Goal: Task Accomplishment & Management: Use online tool/utility

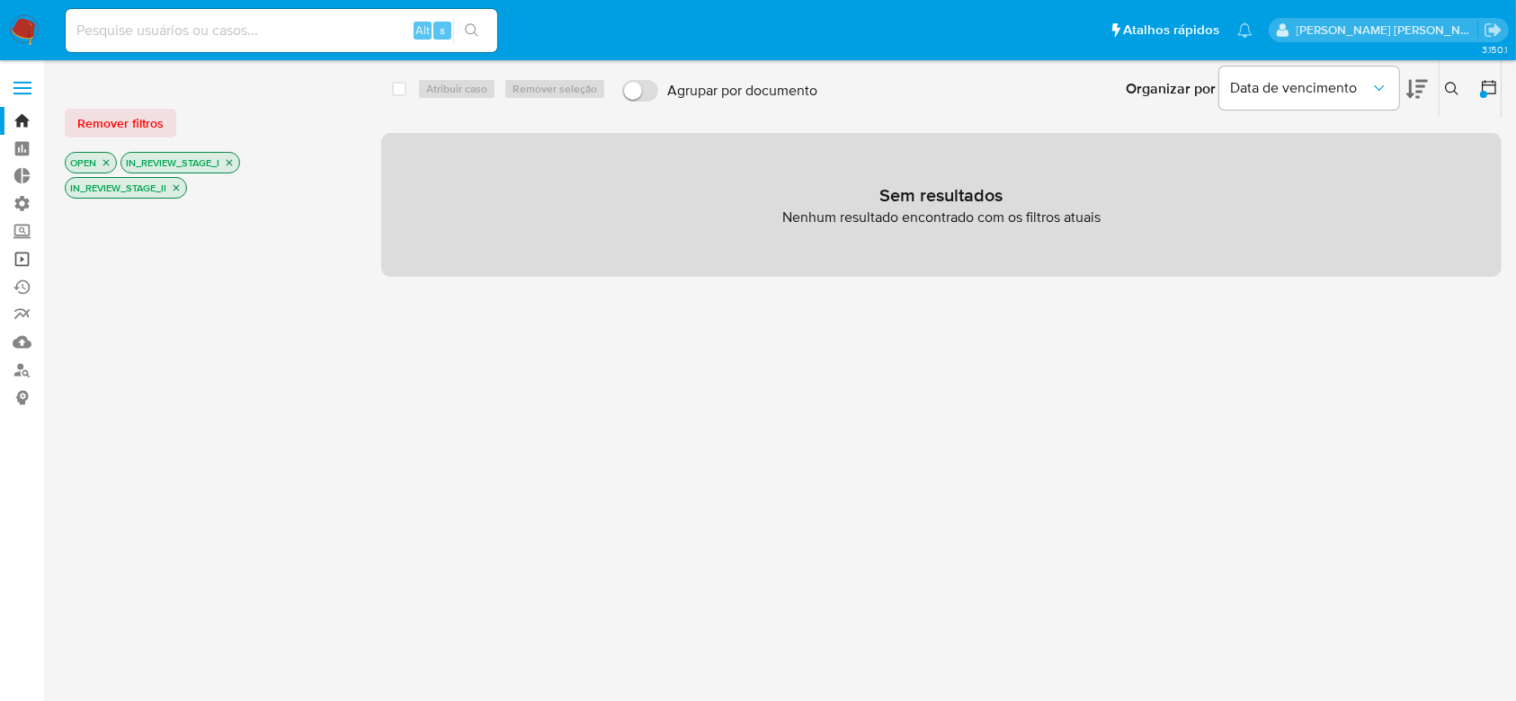
click at [22, 262] on link "Operações em massa" at bounding box center [107, 259] width 214 height 28
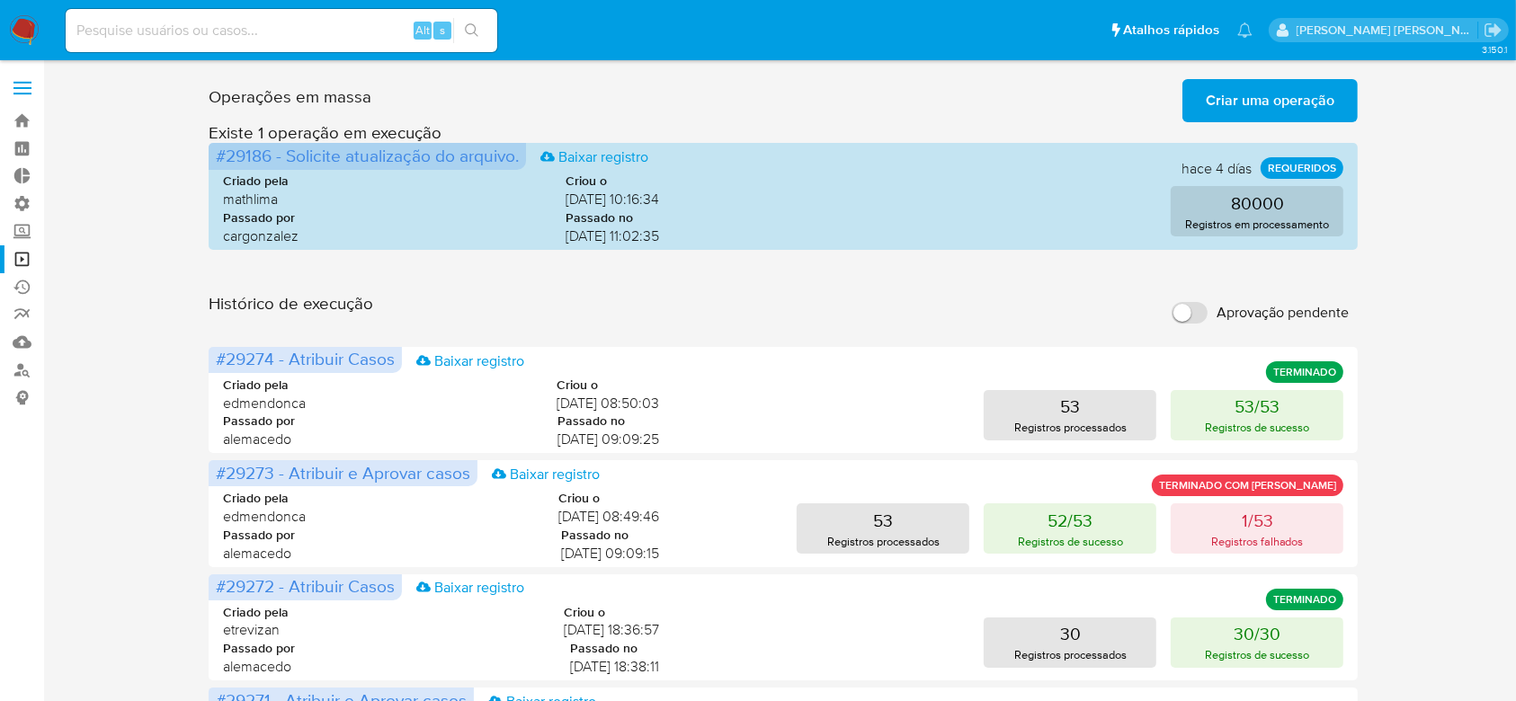
click at [1289, 97] on span "Criar uma operação" at bounding box center [1270, 101] width 129 height 40
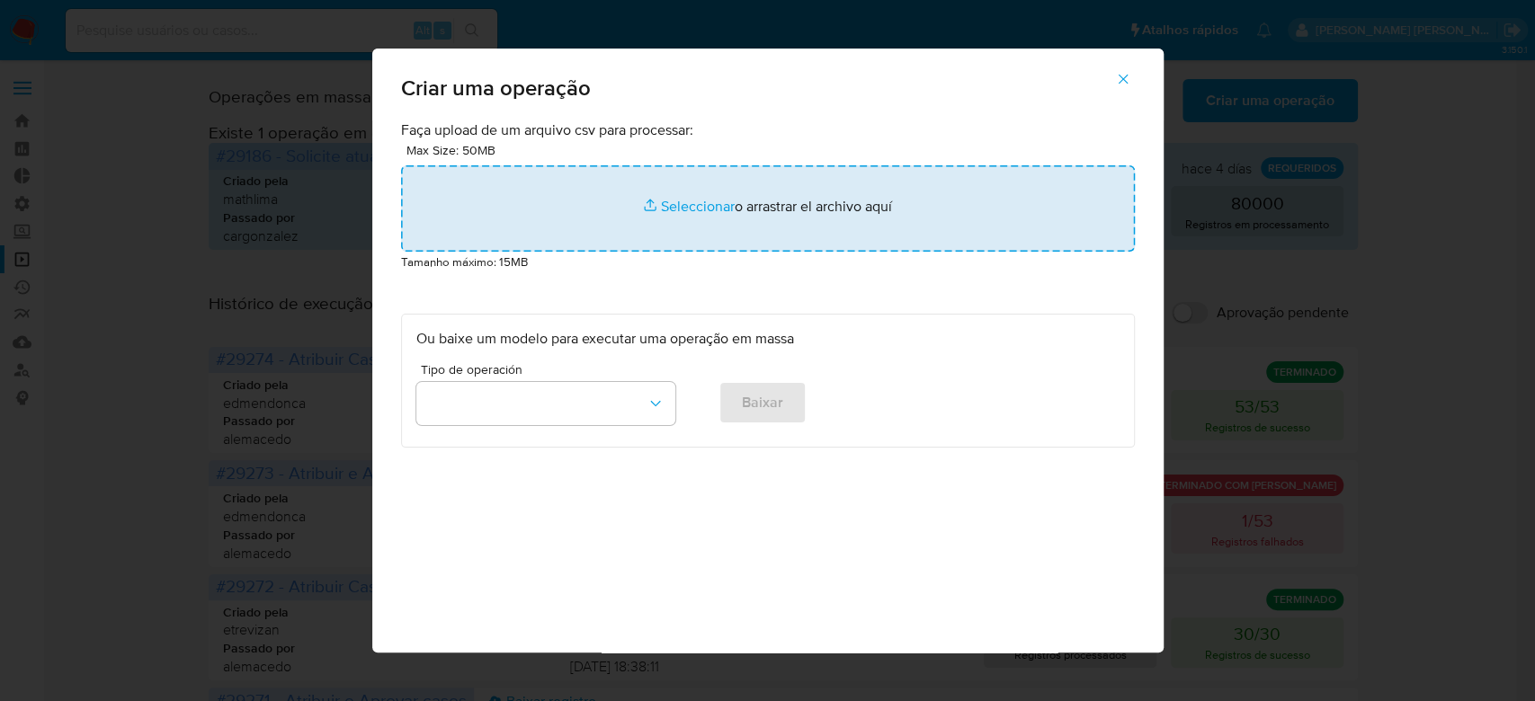
click at [680, 204] on input "file" at bounding box center [768, 208] width 734 height 86
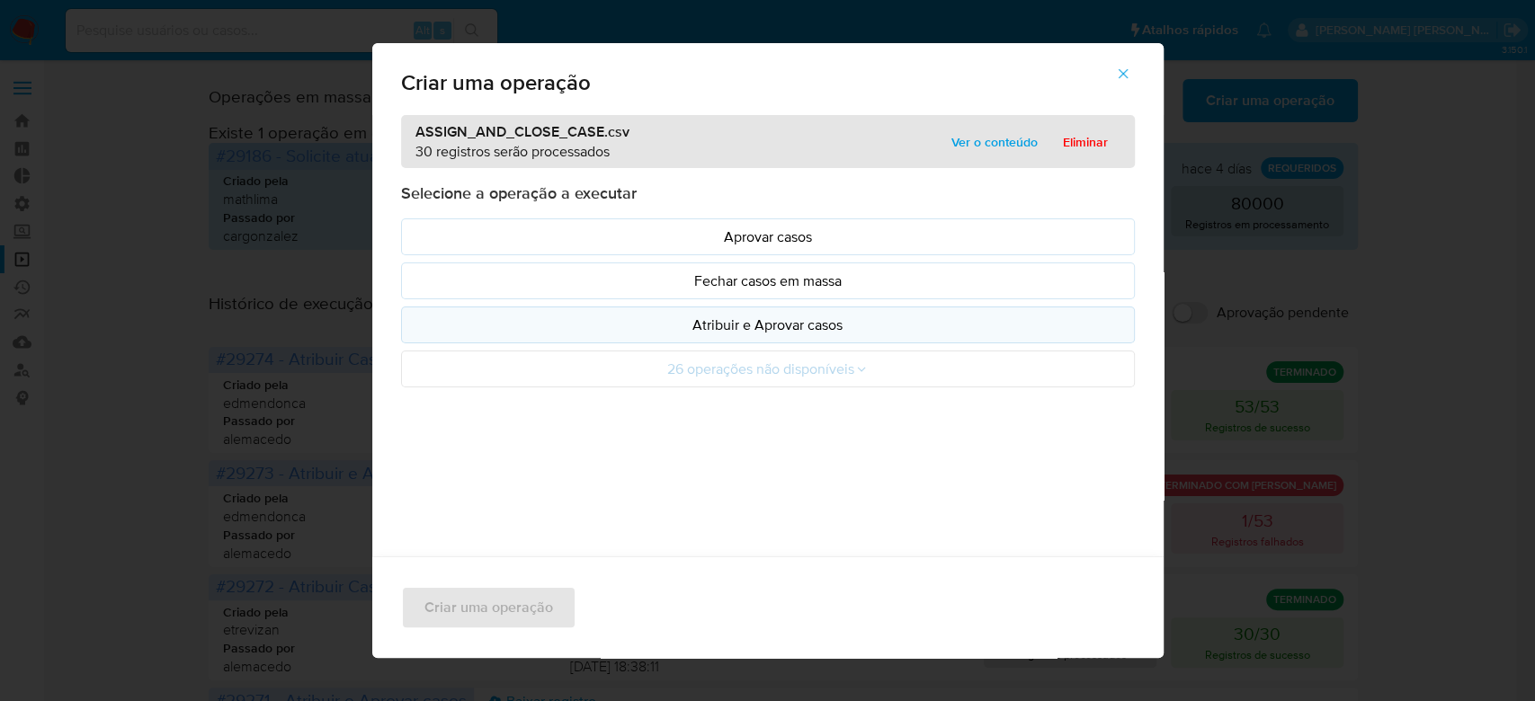
click at [789, 315] on p "Atribuir e Aprovar casos" at bounding box center [767, 325] width 703 height 21
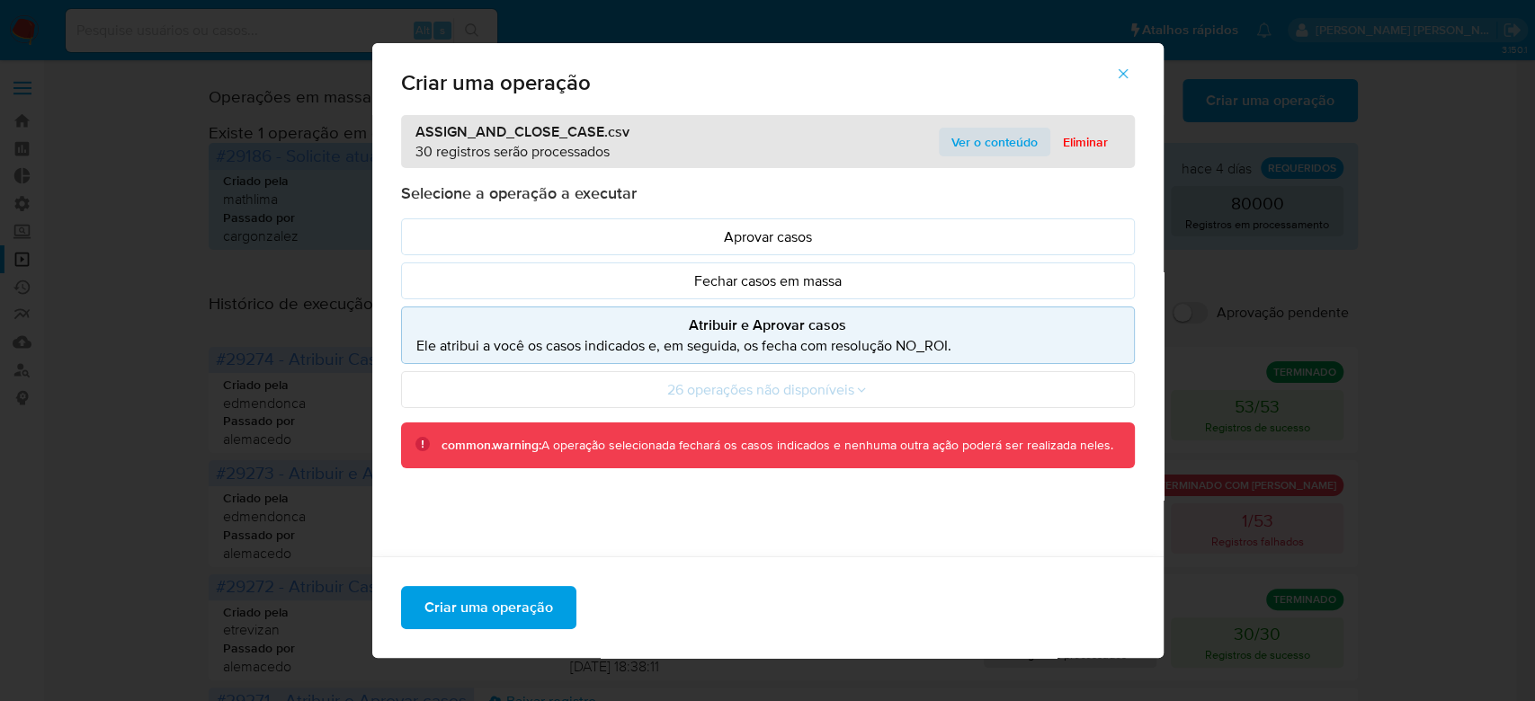
click at [1008, 136] on span "Ver o conteúdo" at bounding box center [994, 141] width 86 height 25
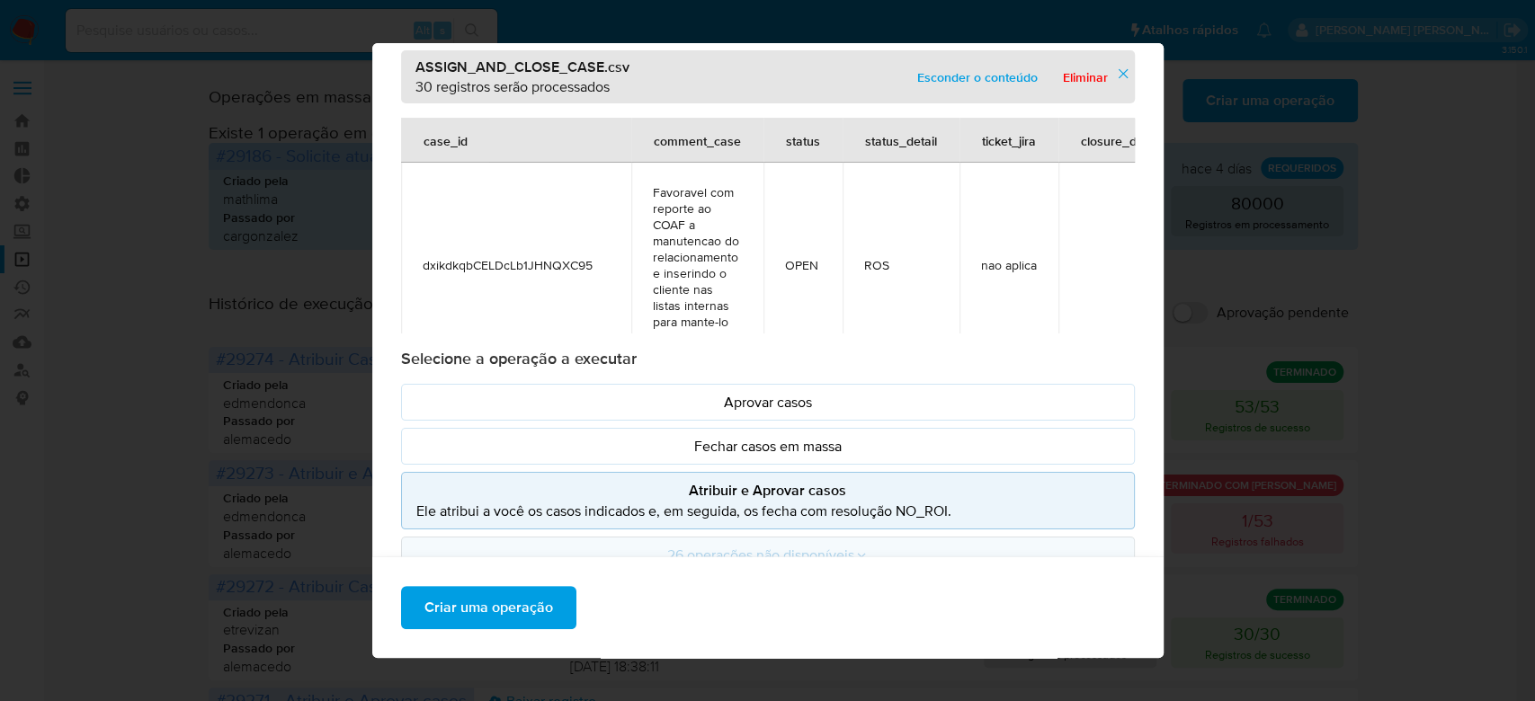
scroll to position [138, 0]
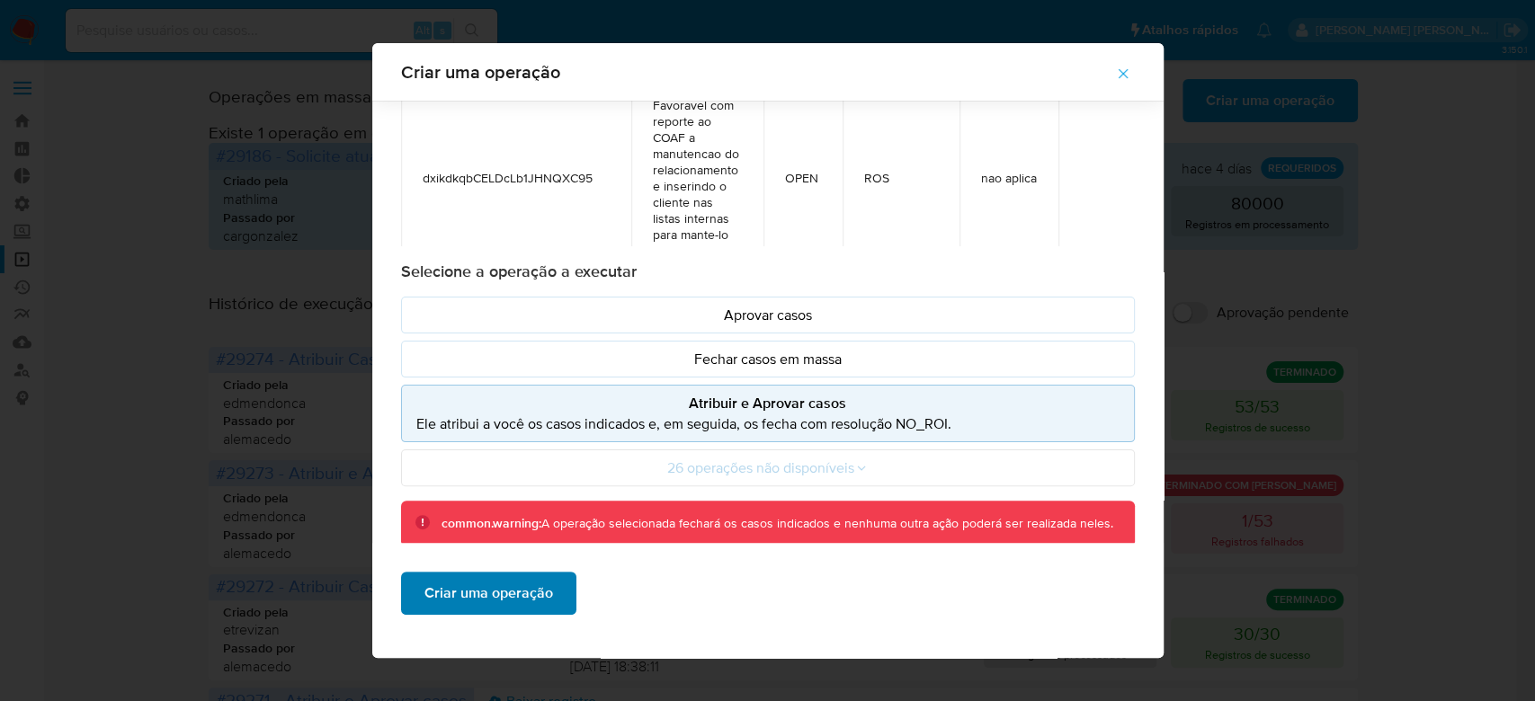
click at [511, 586] on span "Criar uma operação" at bounding box center [488, 594] width 129 height 40
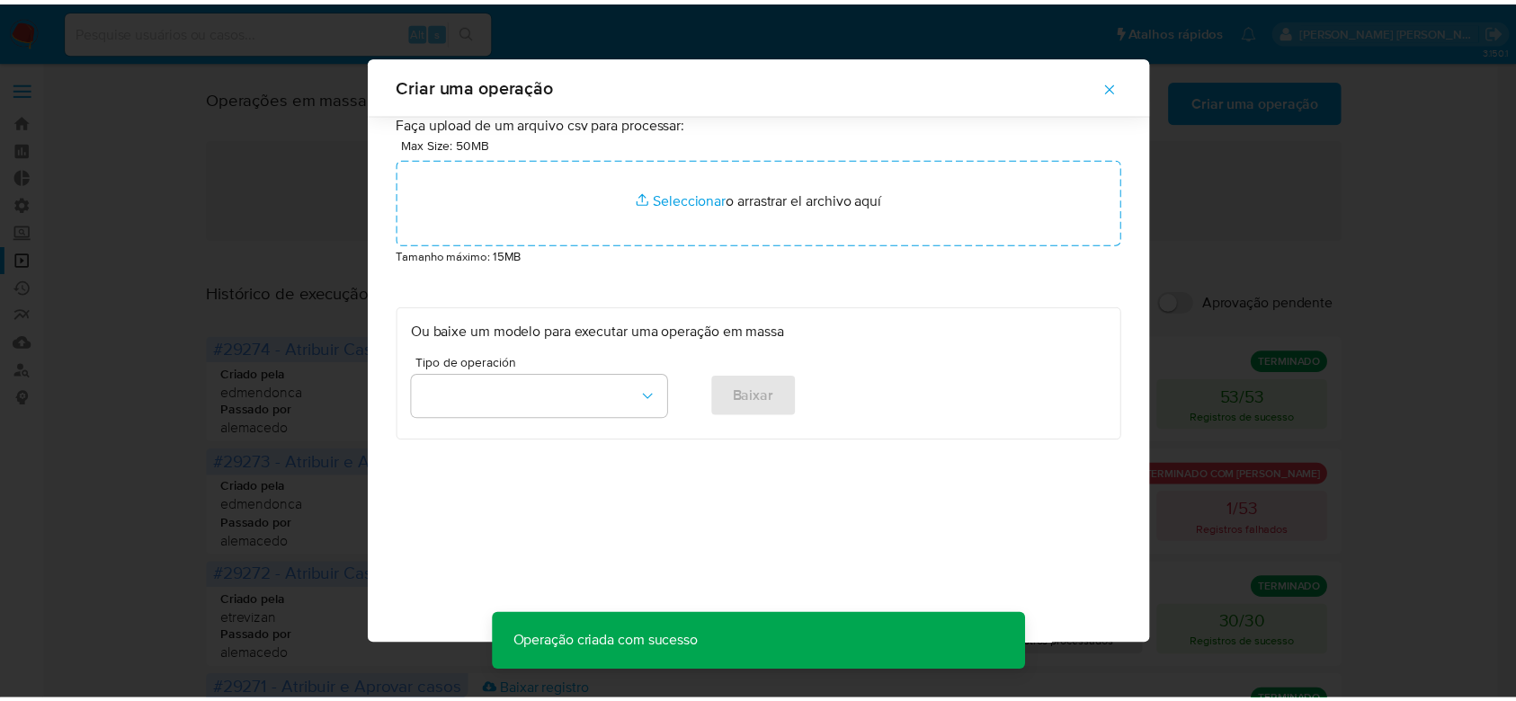
scroll to position [0, 0]
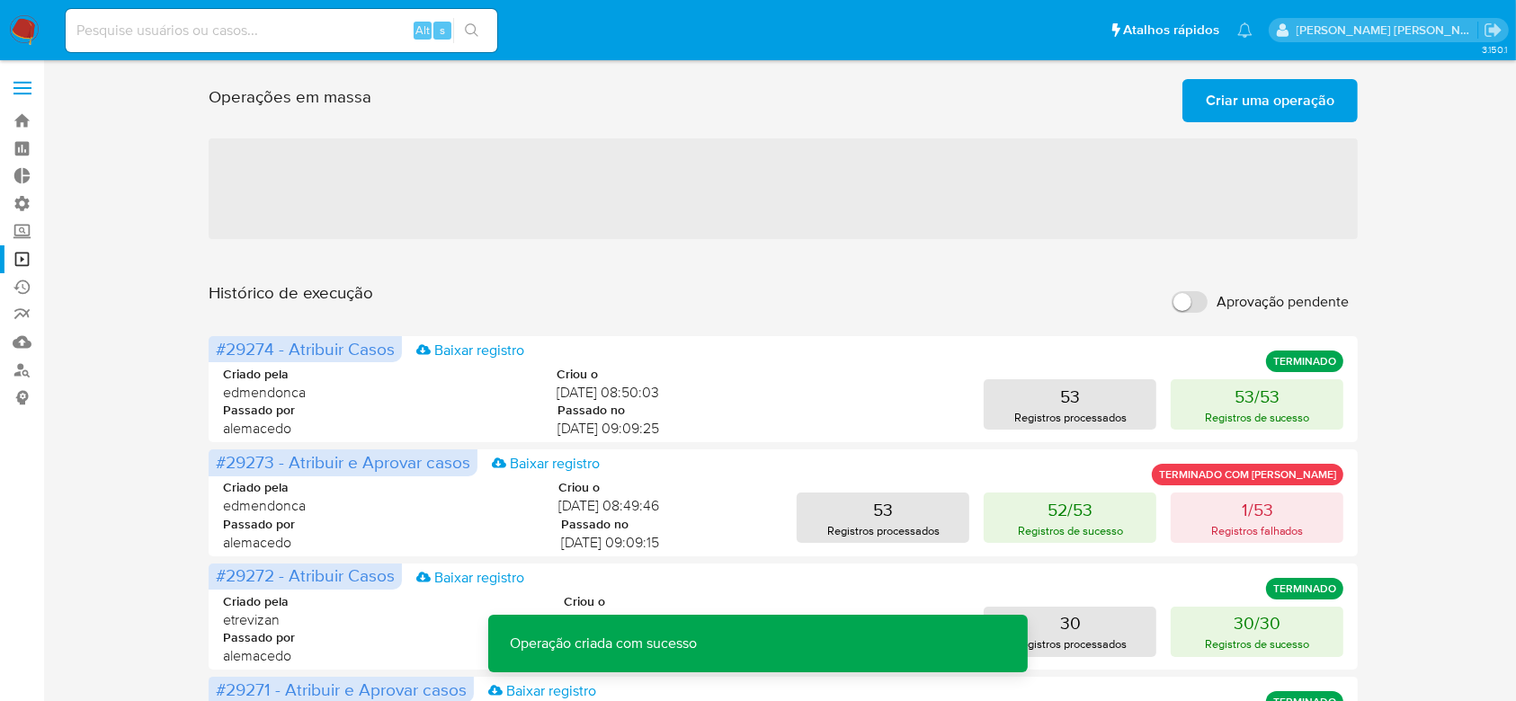
click at [1209, 96] on span "Criar uma operação" at bounding box center [1270, 101] width 129 height 40
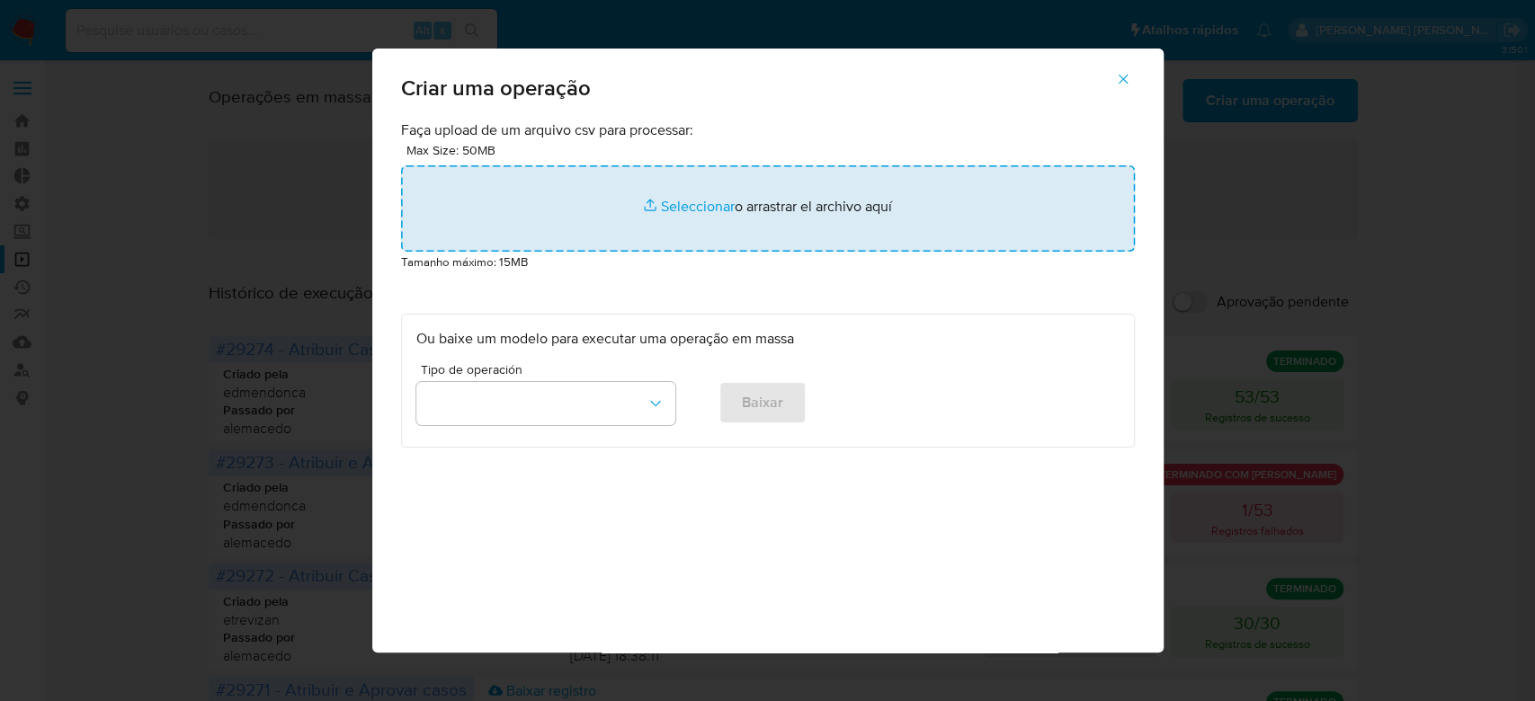
click at [704, 207] on input "file" at bounding box center [768, 208] width 734 height 86
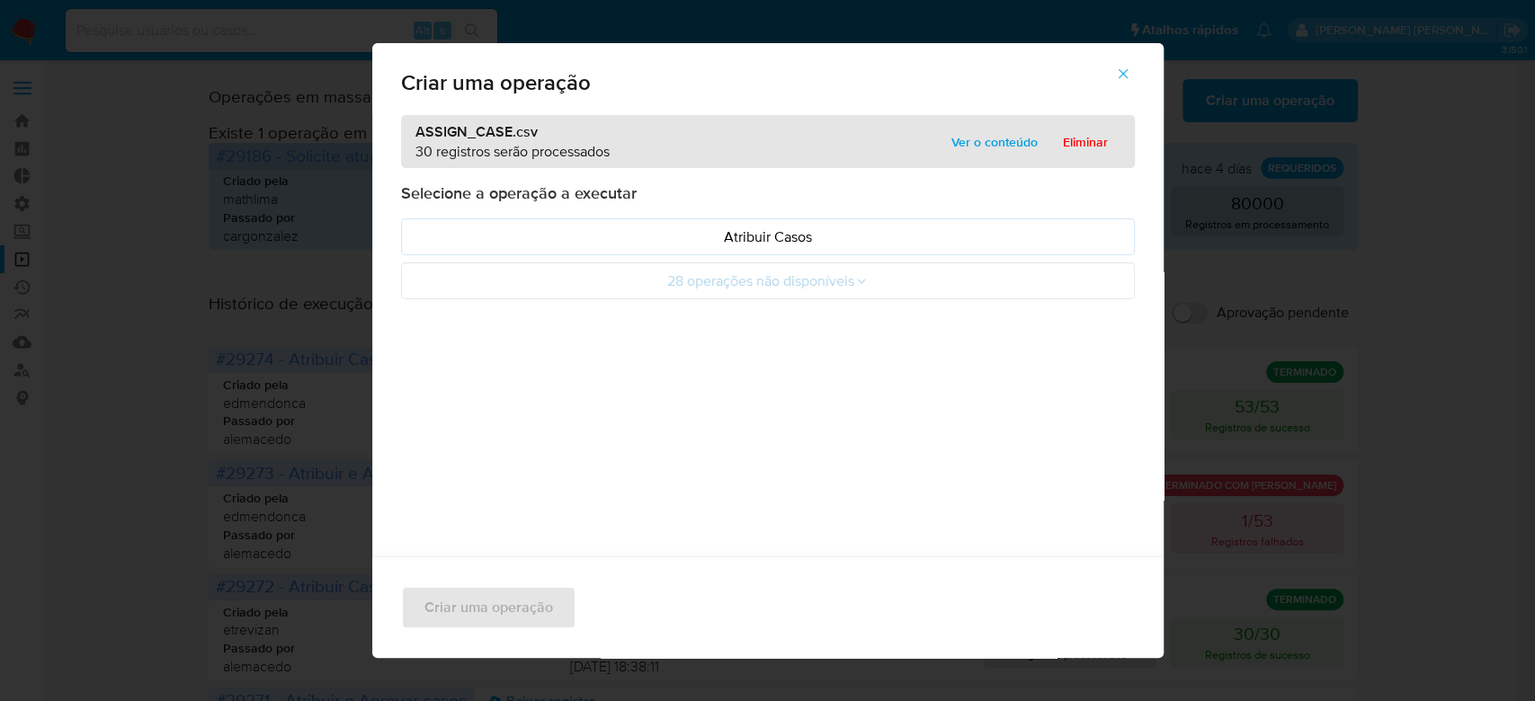
click at [977, 131] on span "Ver o conteúdo" at bounding box center [994, 141] width 86 height 25
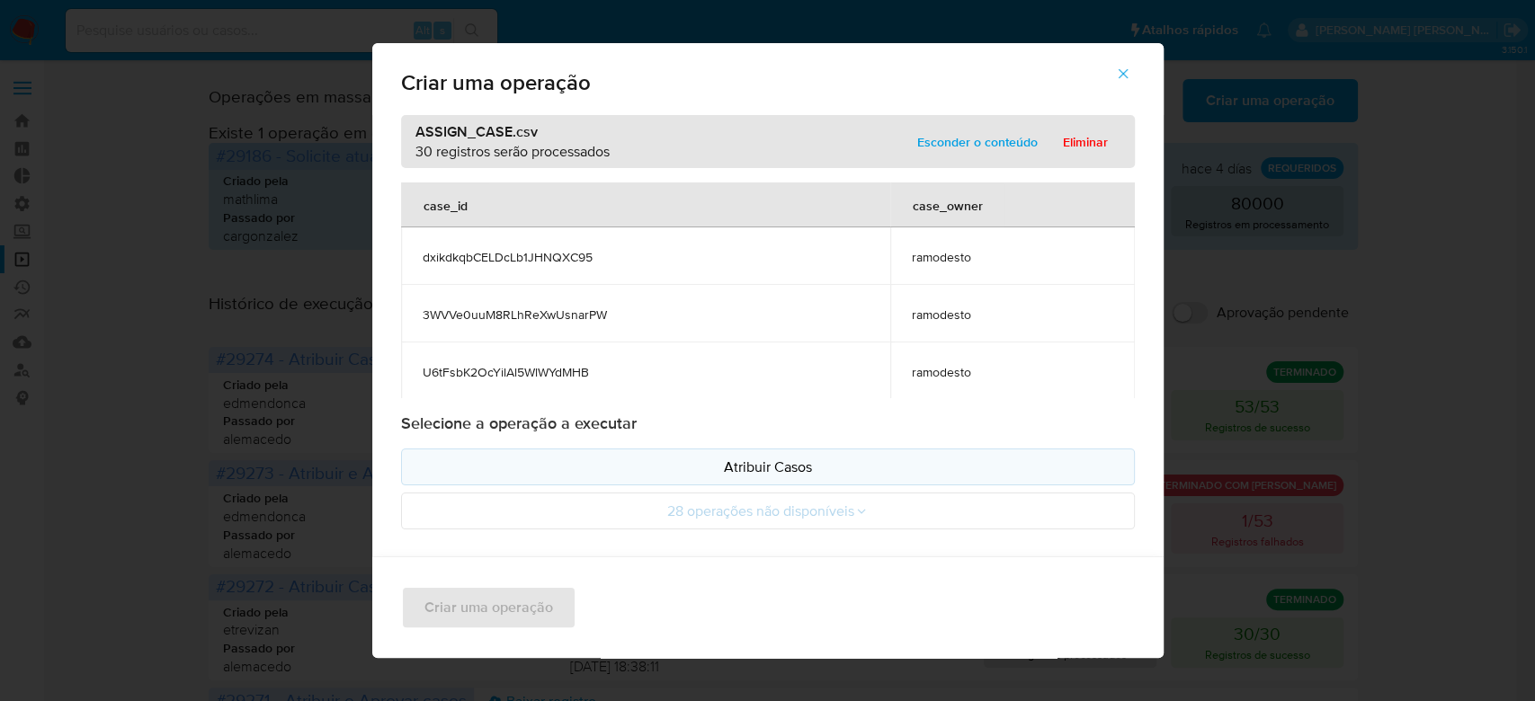
click at [803, 457] on p "Atribuir Casos" at bounding box center [767, 467] width 703 height 21
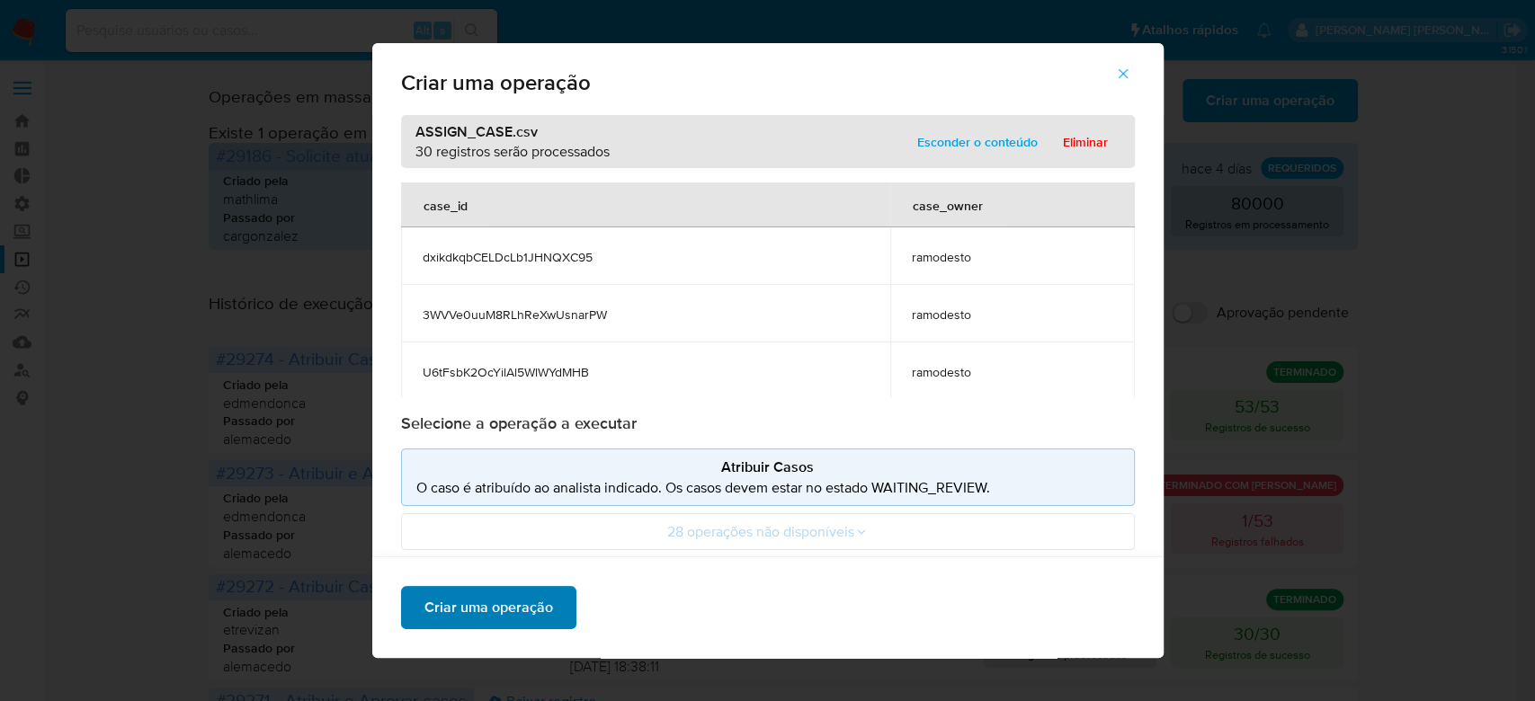
click at [486, 600] on span "Criar uma operação" at bounding box center [488, 608] width 129 height 40
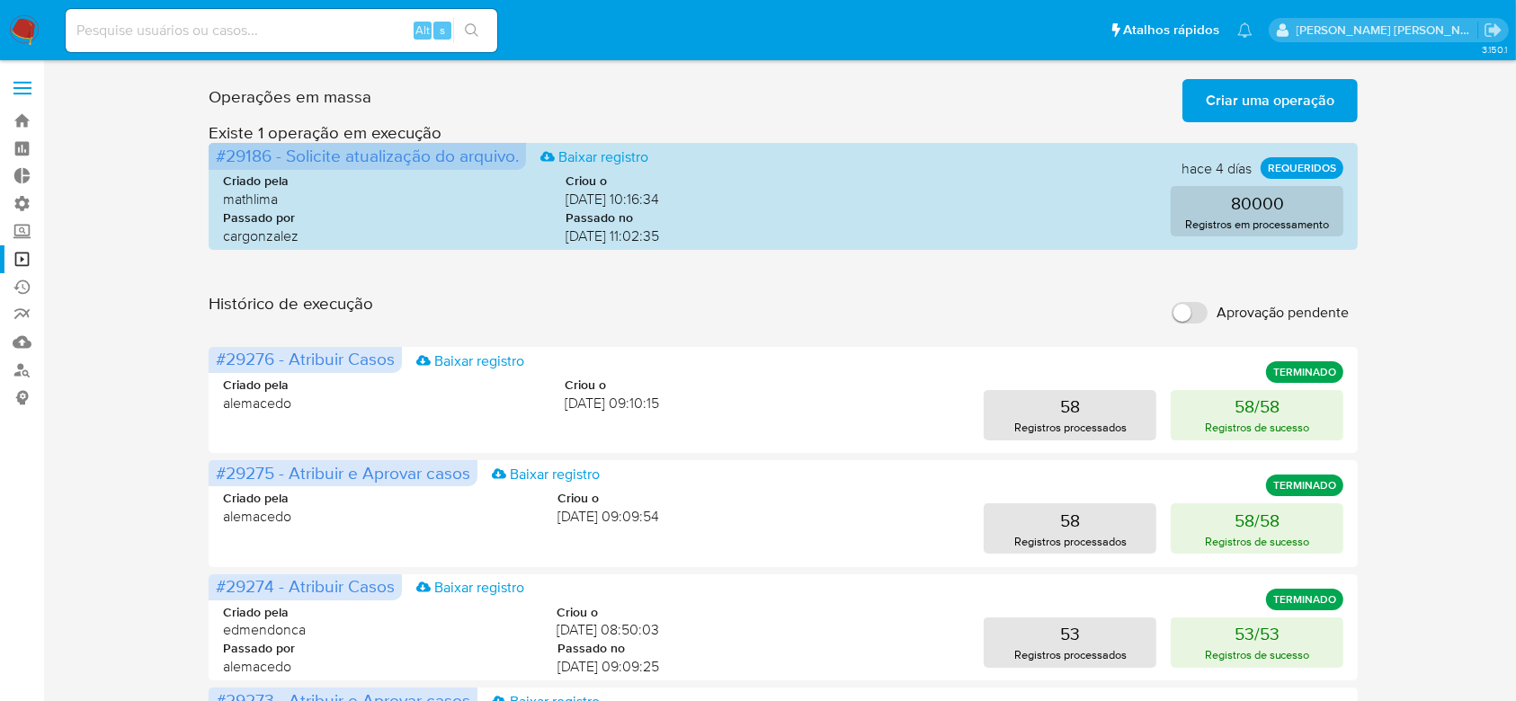
click at [1201, 316] on input "Aprovação pendente" at bounding box center [1190, 313] width 36 height 22
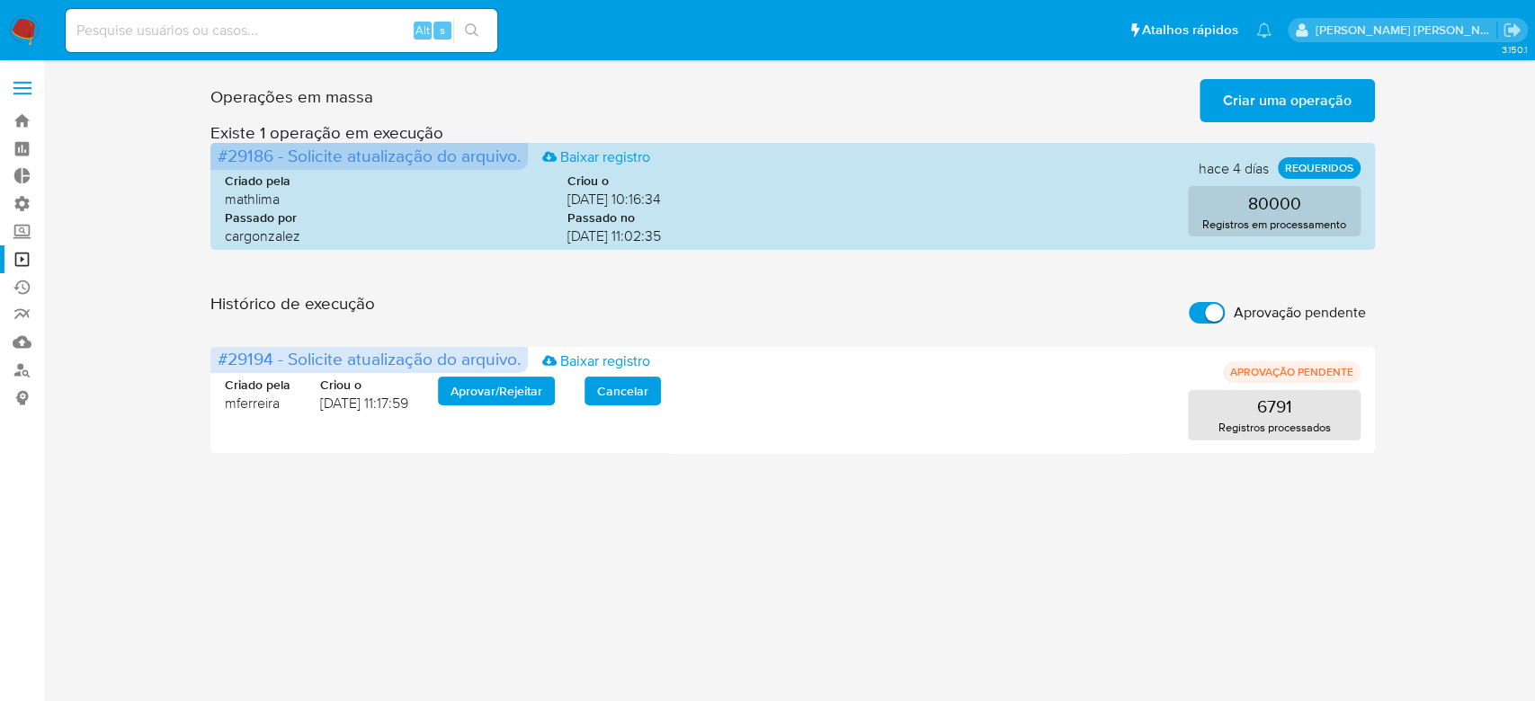
click at [1190, 315] on input "Aprovação pendente" at bounding box center [1207, 313] width 36 height 22
checkbox input "false"
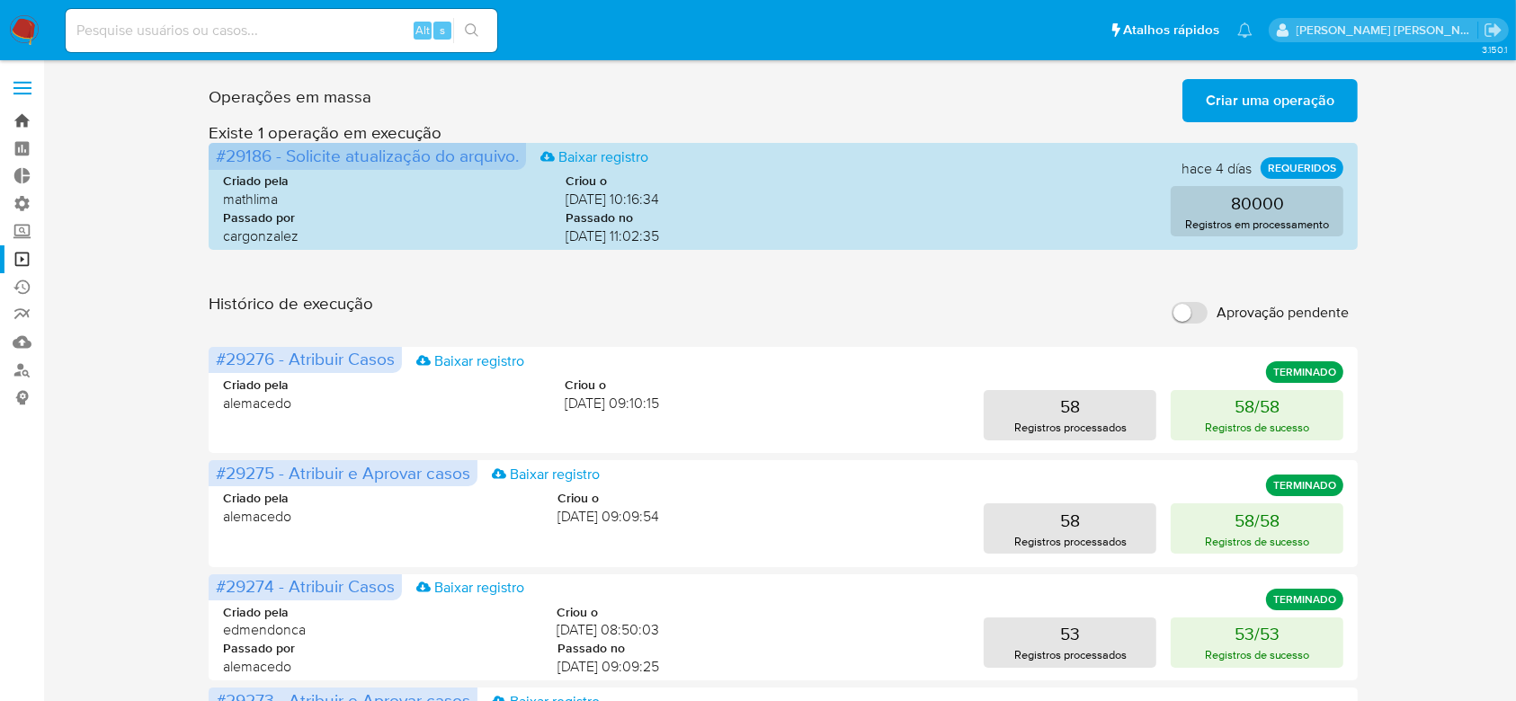
click at [26, 119] on link "Bandeja" at bounding box center [107, 121] width 214 height 28
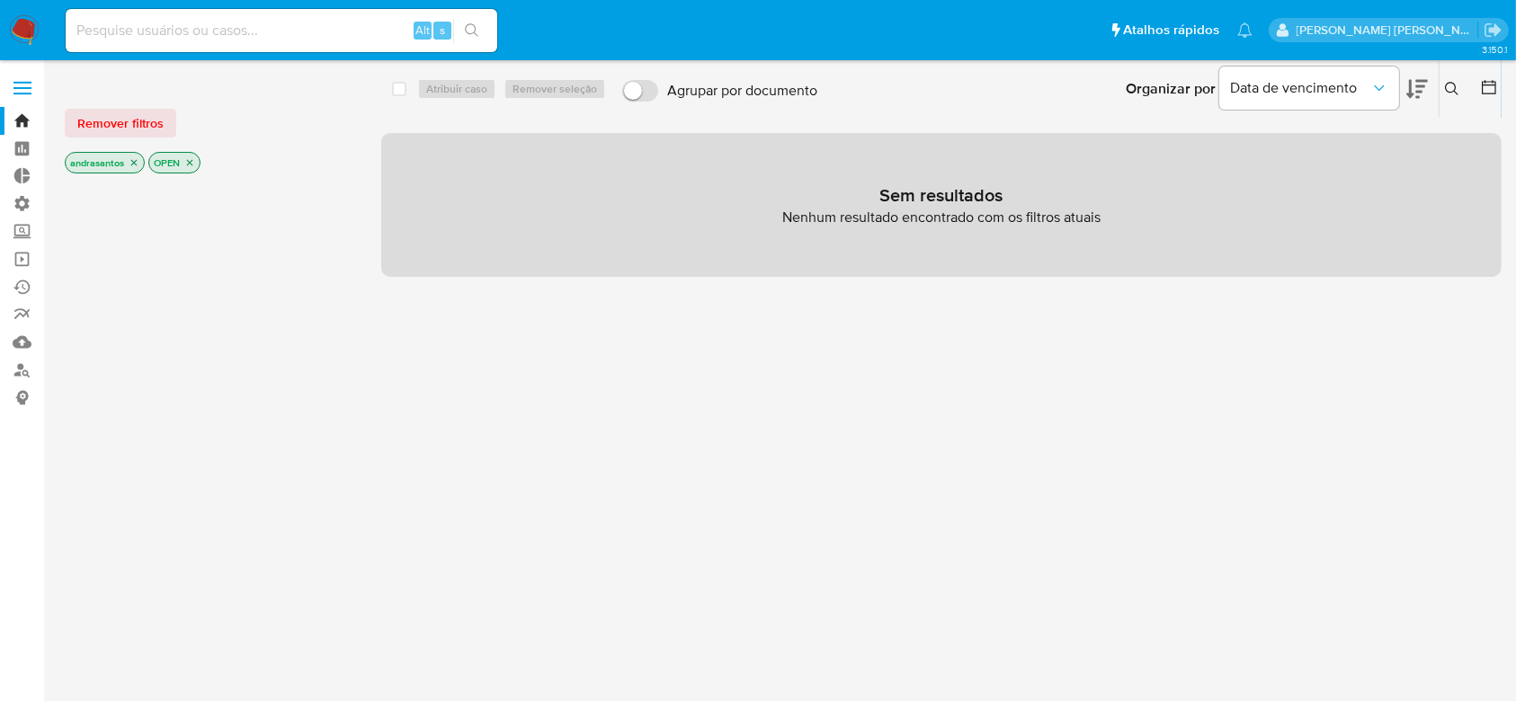
click at [131, 161] on icon "close-filter" at bounding box center [134, 162] width 11 height 11
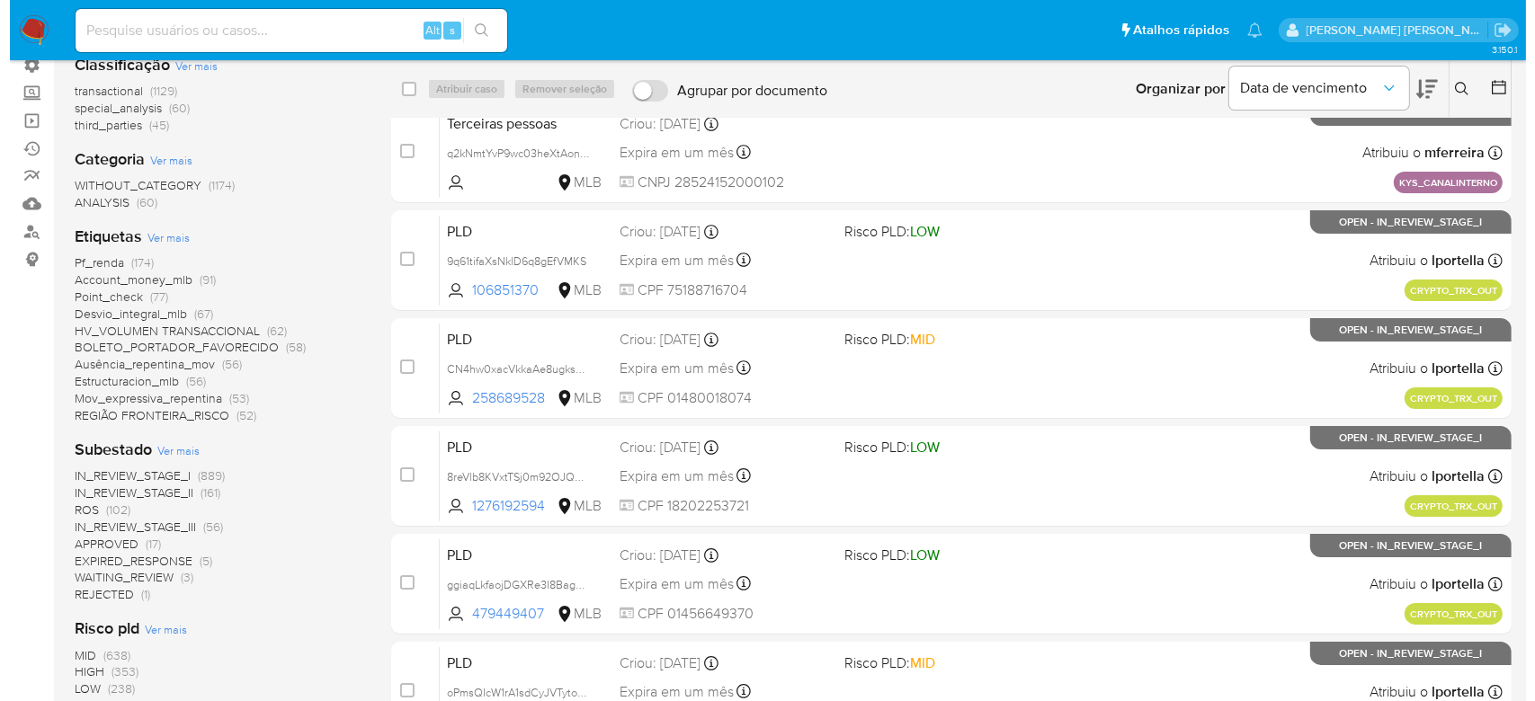
scroll to position [239, 0]
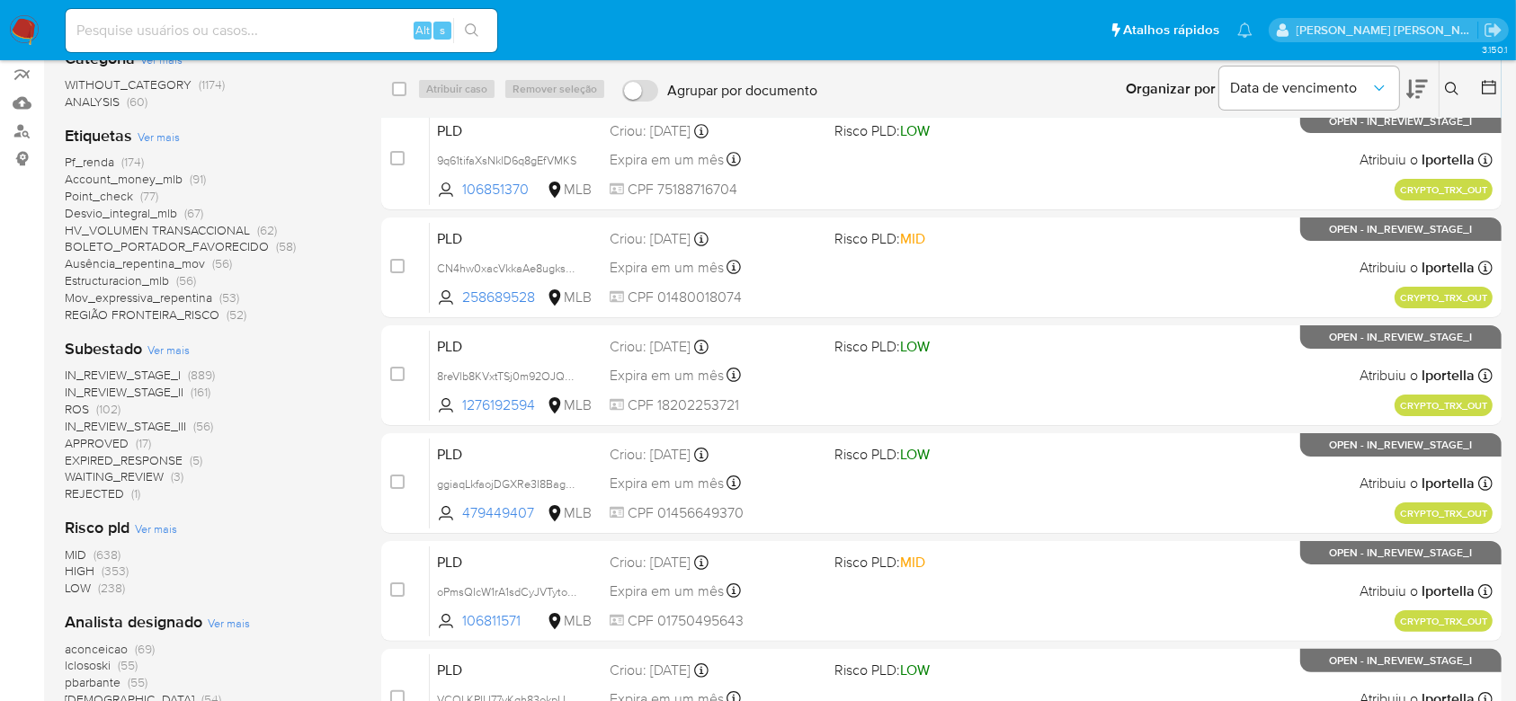
click at [171, 346] on span "Ver mais" at bounding box center [168, 350] width 42 height 16
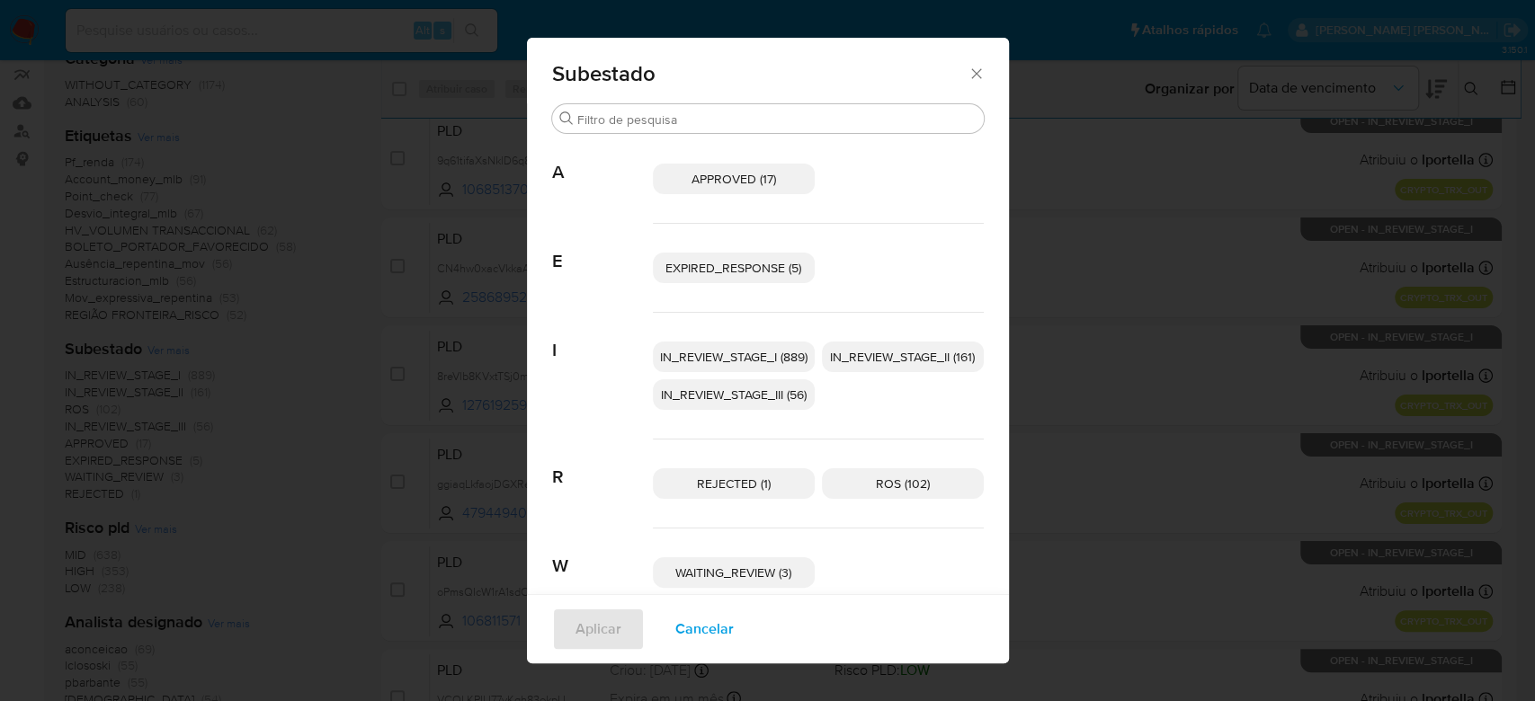
click at [727, 357] on span "IN_REVIEW_STAGE_I (889)" at bounding box center [733, 357] width 147 height 18
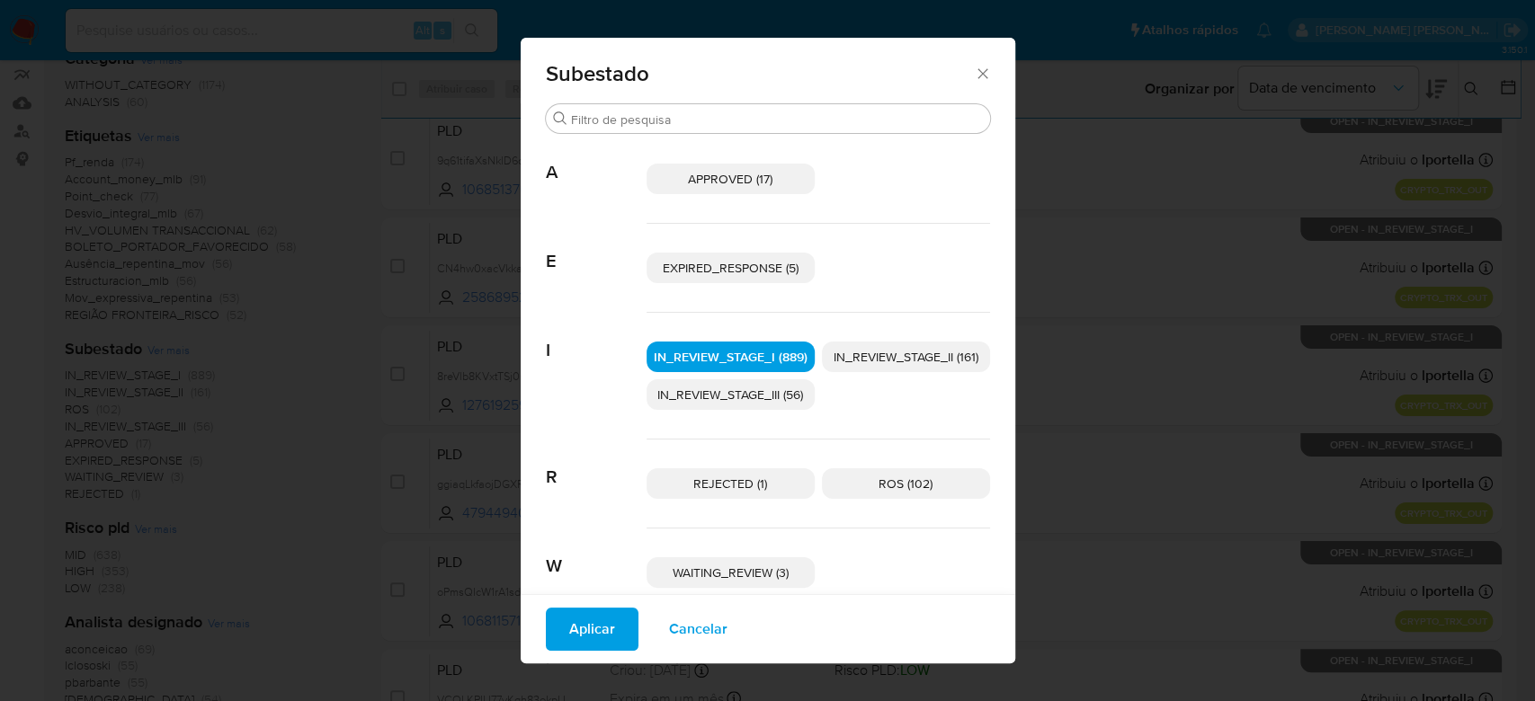
click at [941, 355] on span "IN_REVIEW_STAGE_II (161)" at bounding box center [906, 357] width 145 height 18
click at [584, 632] on span "Aplicar" at bounding box center [592, 630] width 46 height 40
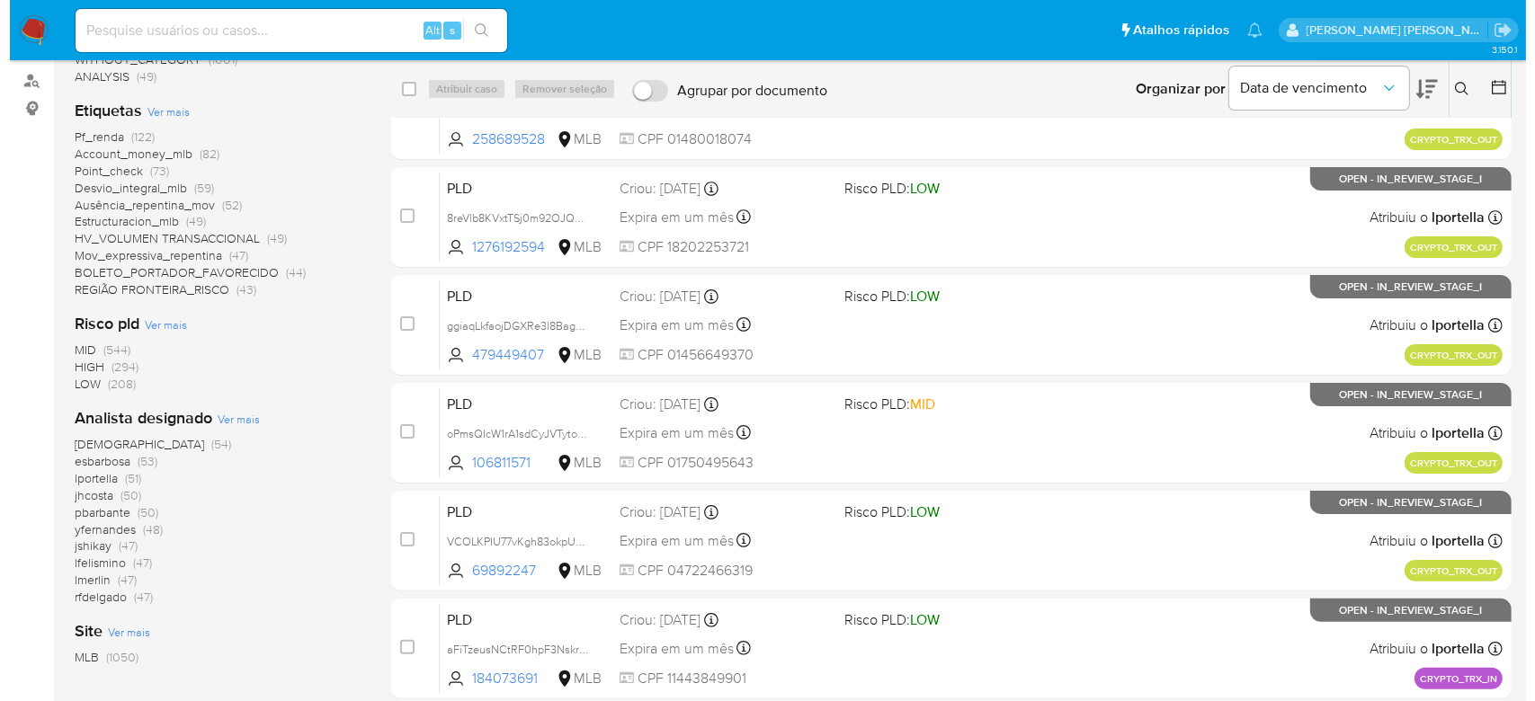
scroll to position [360, 0]
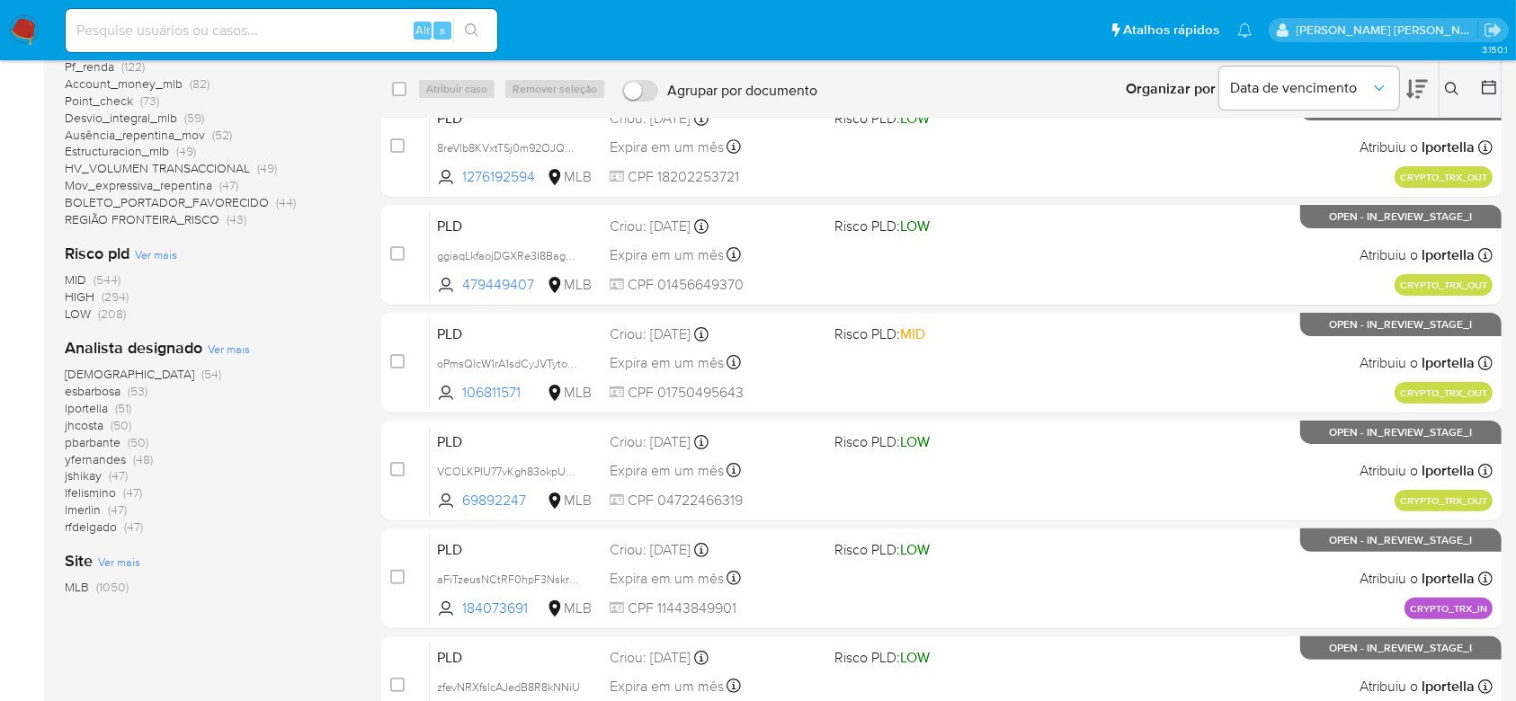
click at [229, 350] on span "Ver mais" at bounding box center [229, 349] width 42 height 16
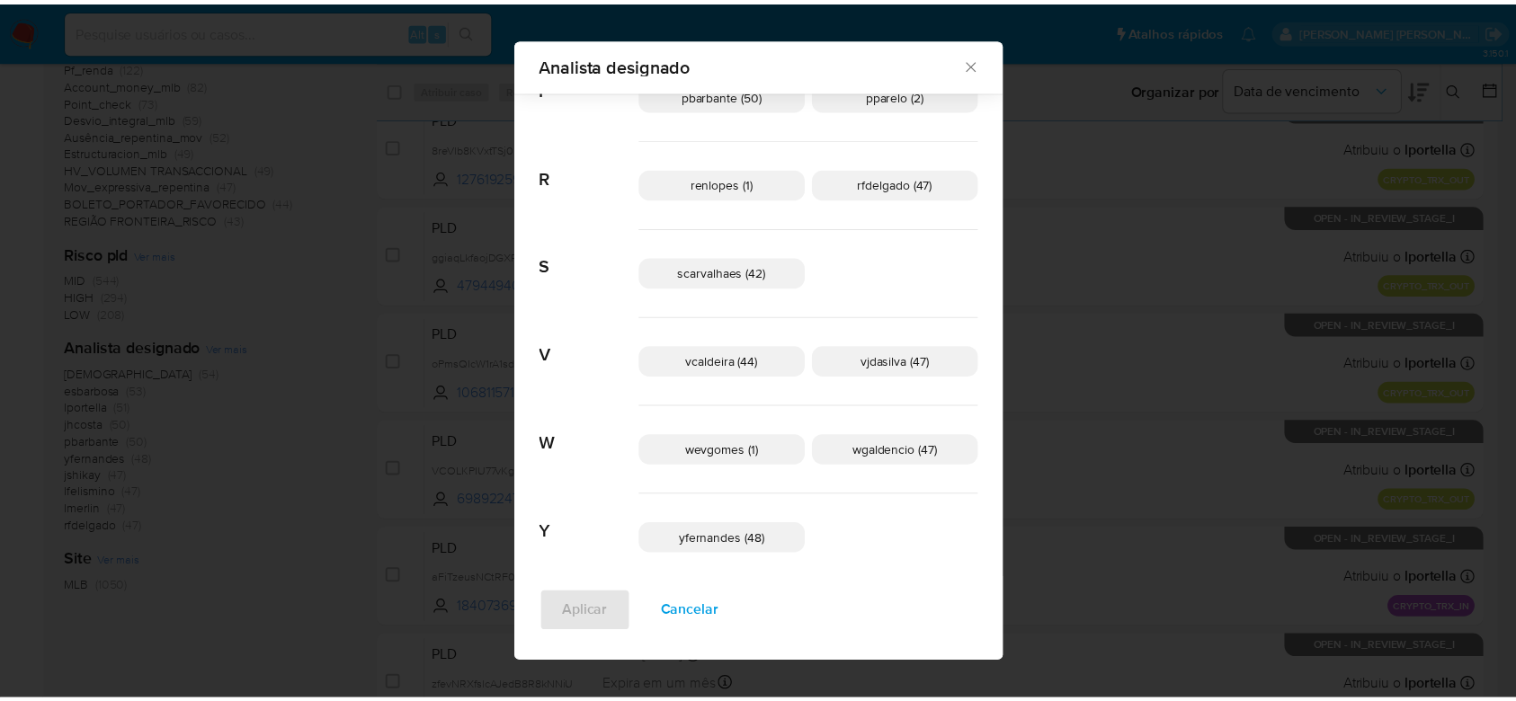
scroll to position [898, 0]
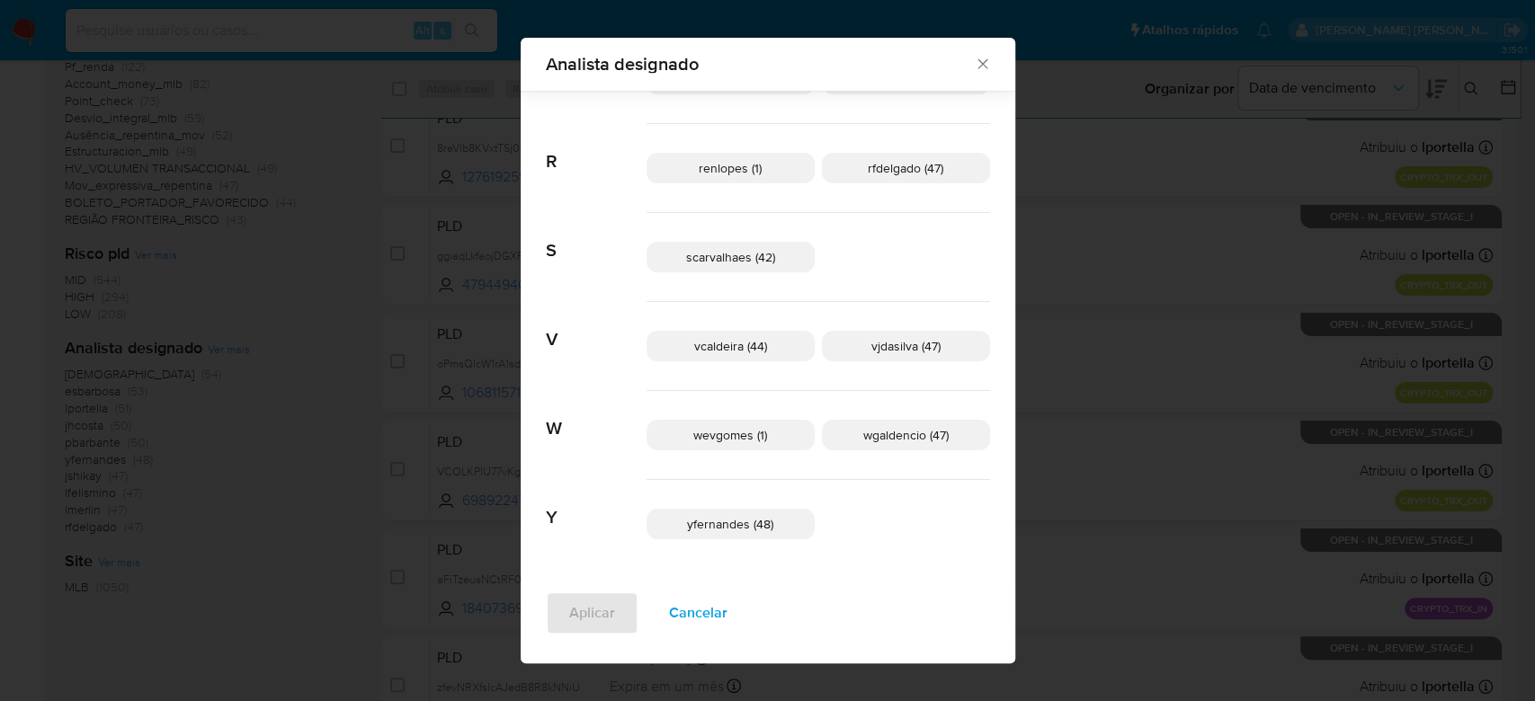
click at [800, 562] on div "yfernandes (48)" at bounding box center [818, 524] width 343 height 88
click at [974, 65] on icon "Fechar" at bounding box center [983, 64] width 18 height 18
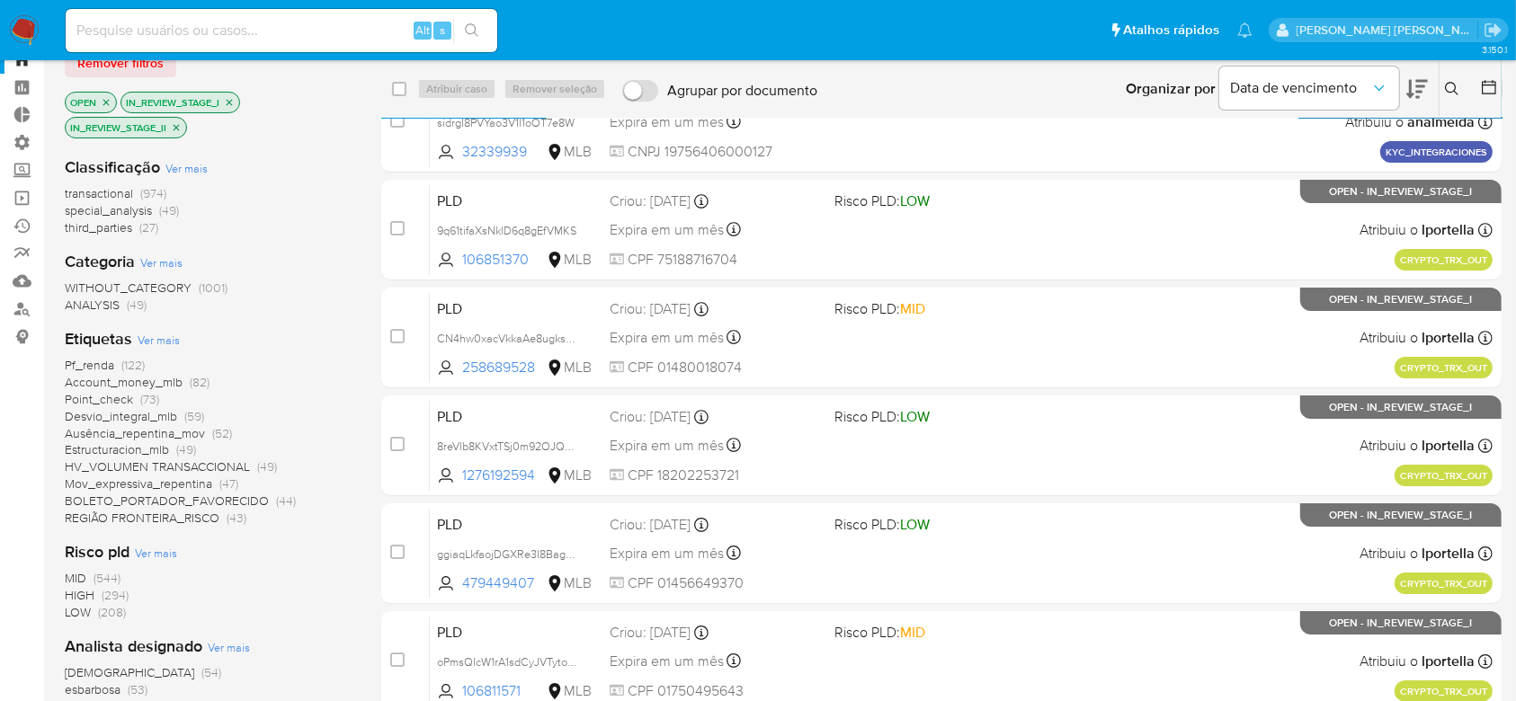
scroll to position [0, 0]
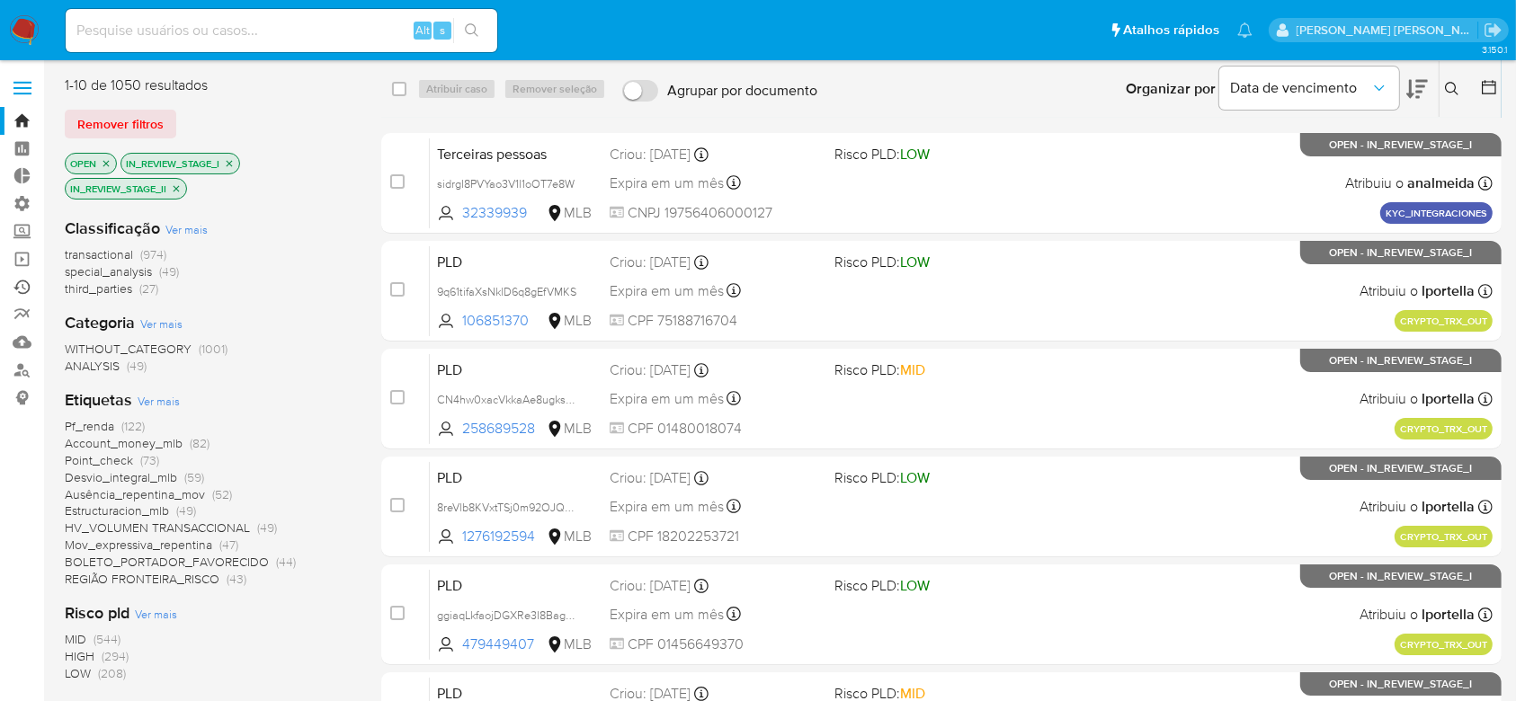
click at [29, 288] on link "Ejecuções automáticas" at bounding box center [107, 287] width 214 height 28
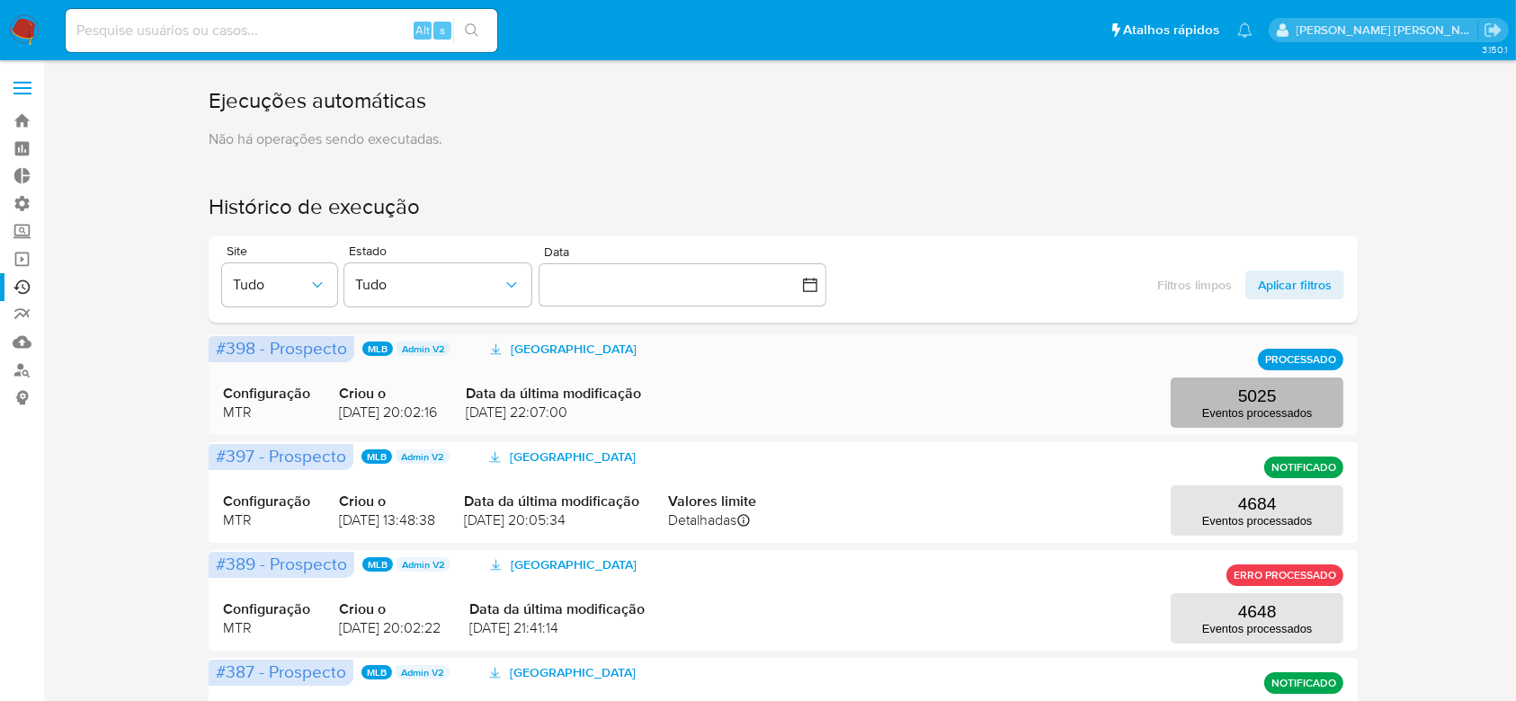
click at [1247, 399] on p "5025" at bounding box center [1257, 397] width 39 height 20
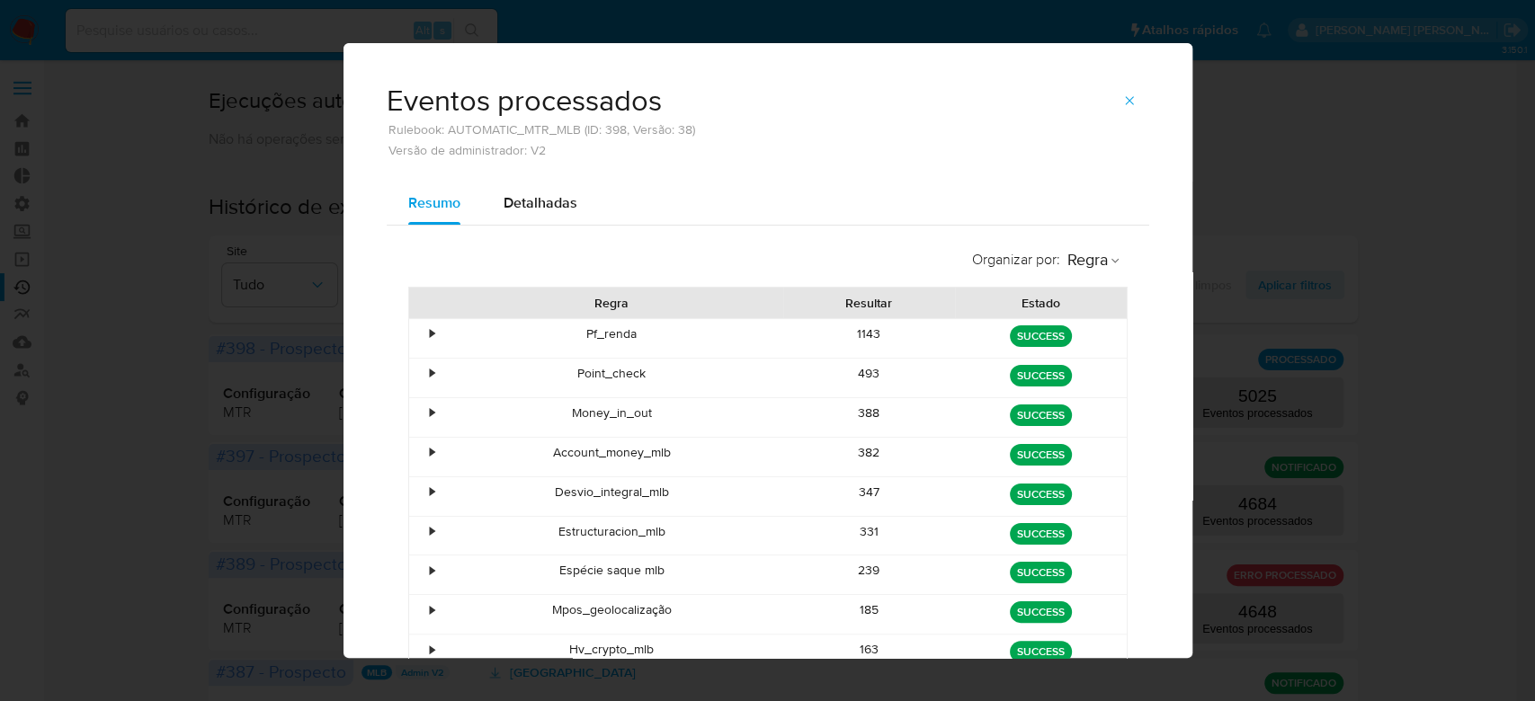
scroll to position [120, 0]
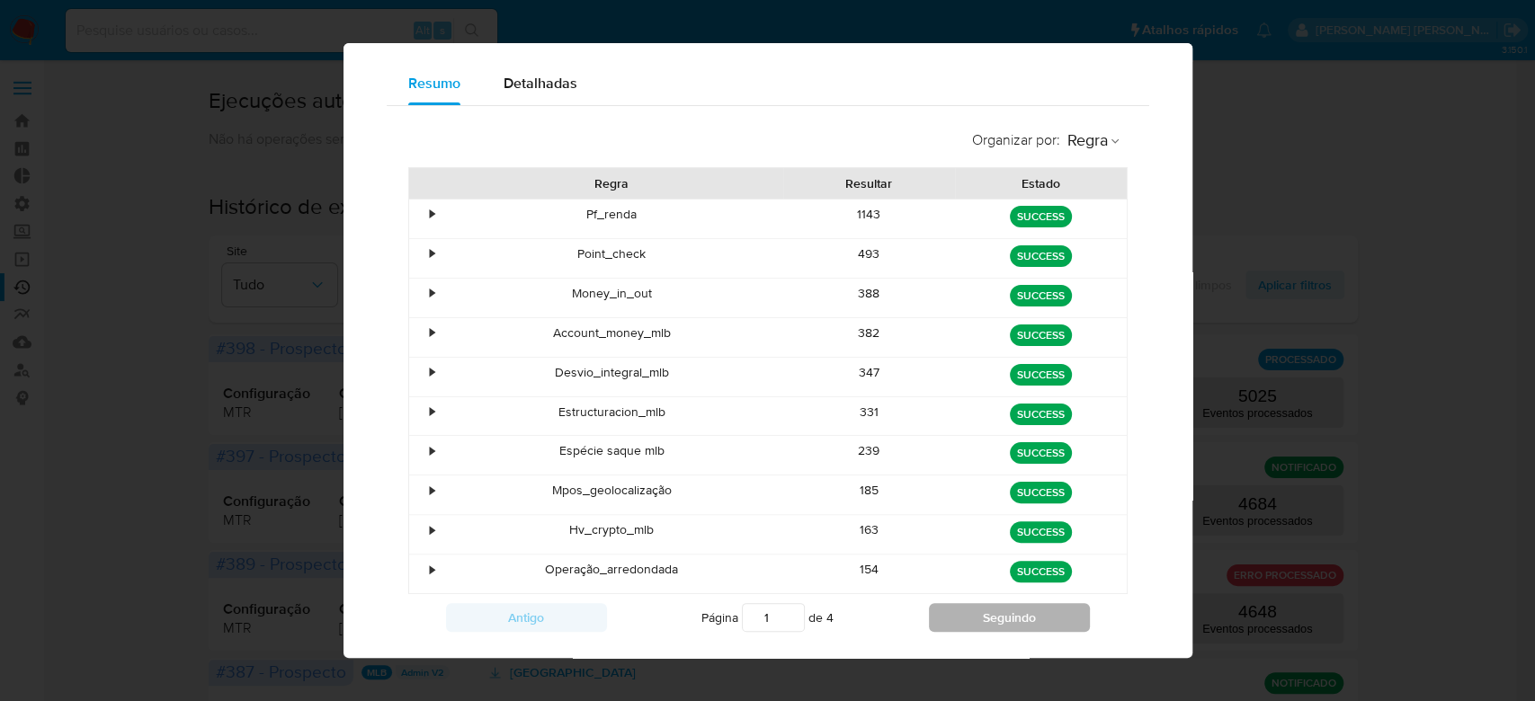
click at [982, 614] on button "Seguindo" at bounding box center [1009, 617] width 161 height 29
type input "2"
